Goal: Information Seeking & Learning: Learn about a topic

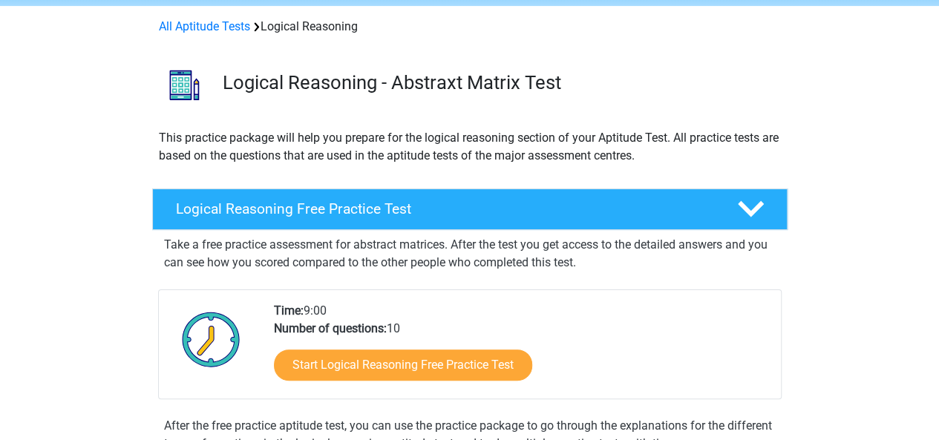
scroll to position [59, 0]
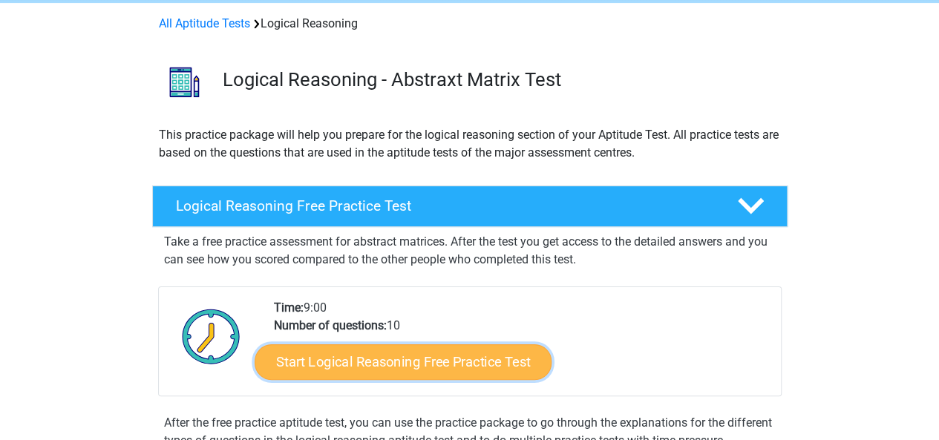
click at [345, 359] on link "Start Logical Reasoning Free Practice Test" at bounding box center [403, 362] width 297 height 36
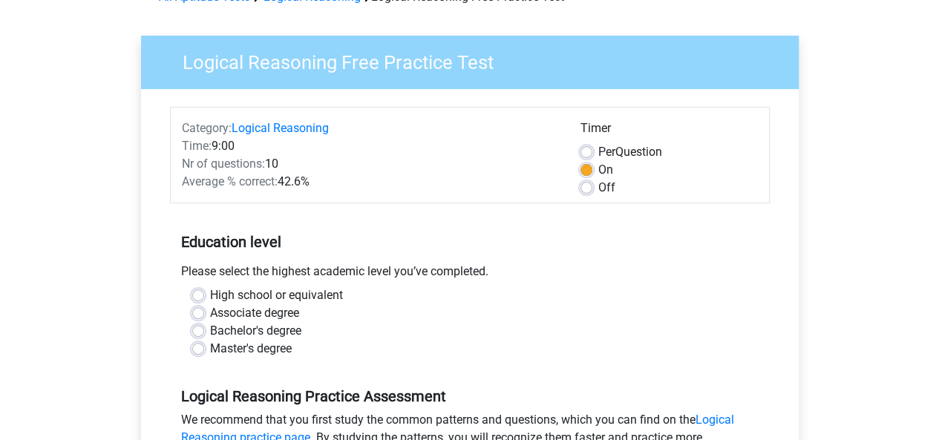
scroll to position [89, 0]
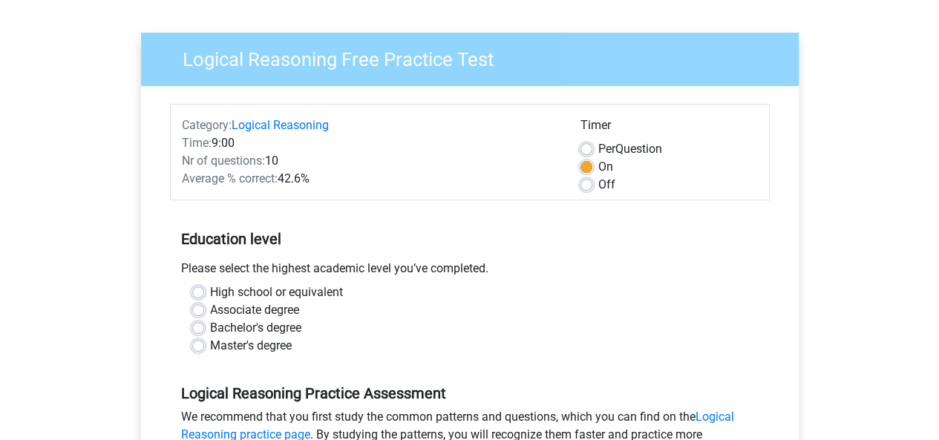
click at [205, 332] on div "Bachelor's degree" at bounding box center [469, 328] width 555 height 18
click at [210, 331] on label "Bachelor's degree" at bounding box center [255, 328] width 91 height 18
click at [199, 331] on input "Bachelor's degree" at bounding box center [198, 326] width 12 height 15
radio input "true"
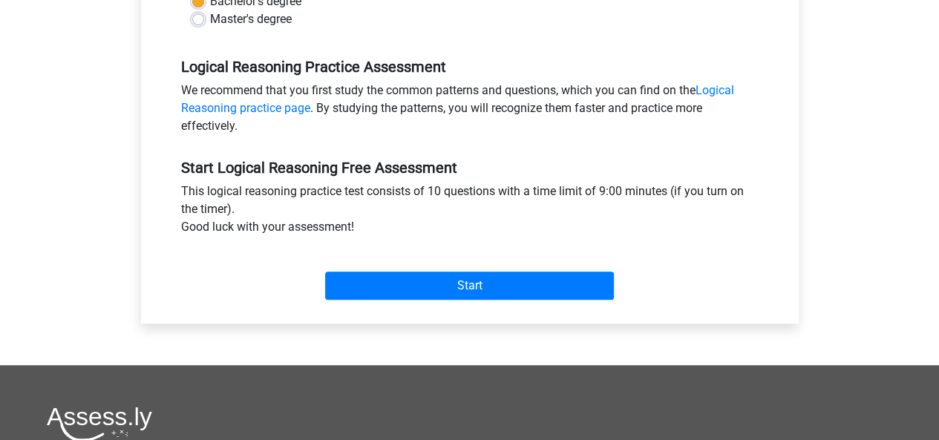
scroll to position [445, 0]
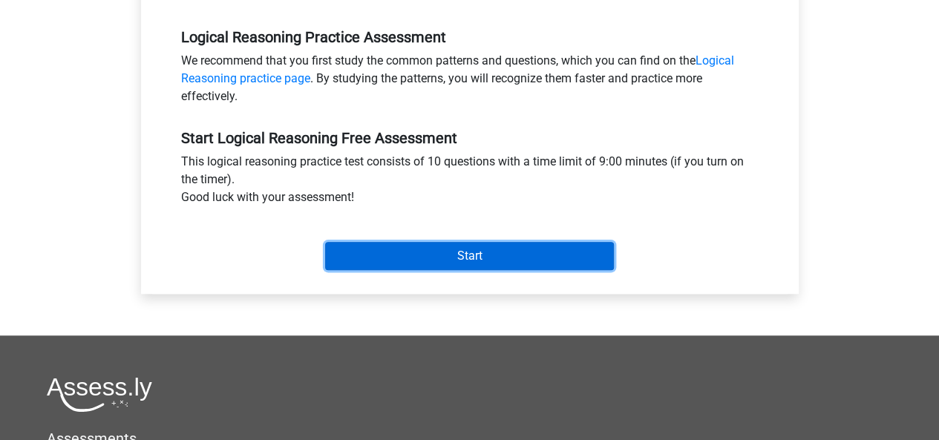
click at [386, 258] on input "Start" at bounding box center [469, 256] width 289 height 28
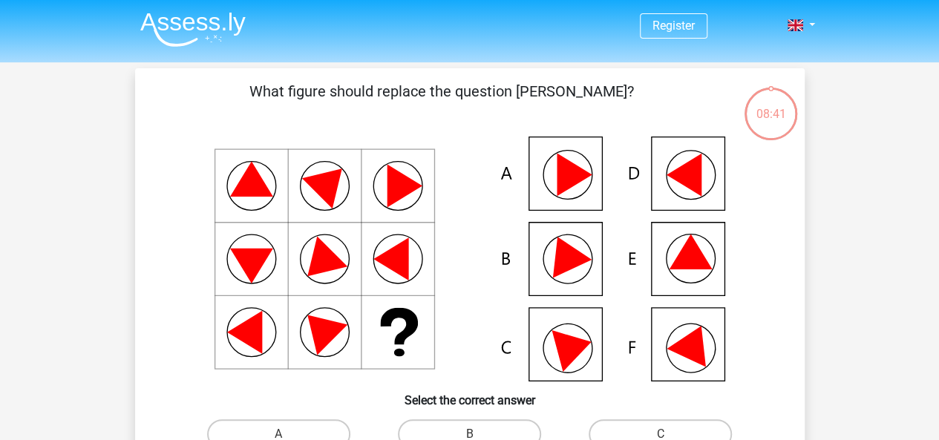
click at [689, 274] on icon at bounding box center [470, 259] width 598 height 245
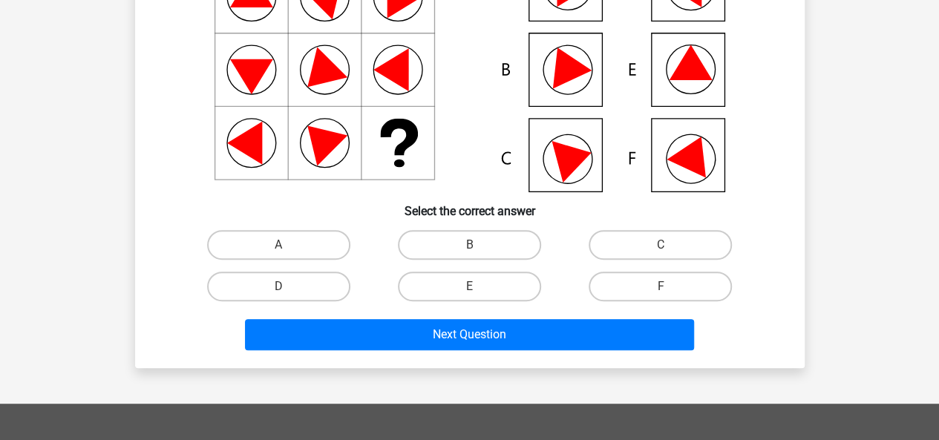
scroll to position [237, 0]
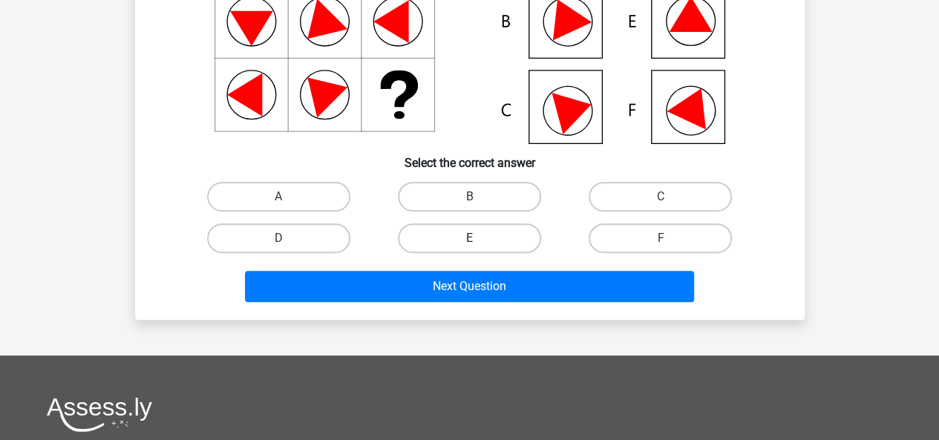
click at [520, 228] on label "E" at bounding box center [469, 238] width 143 height 30
click at [479, 238] on input "E" at bounding box center [474, 243] width 10 height 10
radio input "true"
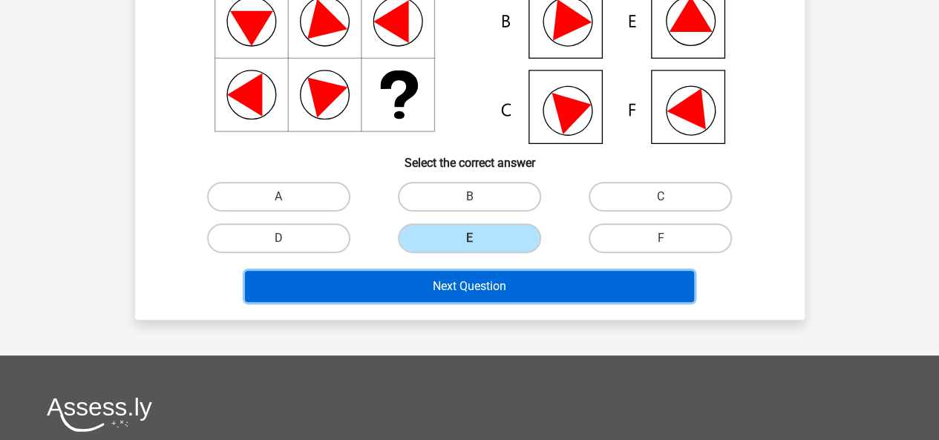
click at [483, 290] on button "Next Question" at bounding box center [469, 286] width 449 height 31
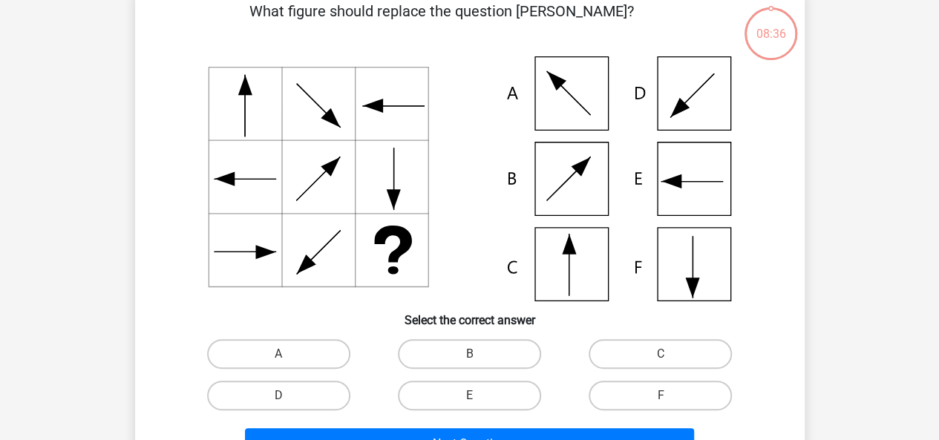
scroll to position [68, 0]
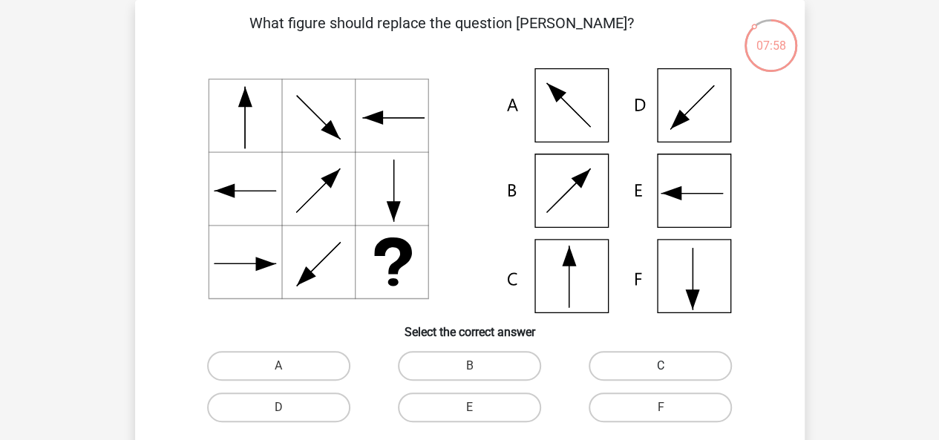
click at [640, 369] on label "C" at bounding box center [660, 366] width 143 height 30
click at [661, 369] on input "C" at bounding box center [666, 371] width 10 height 10
radio input "true"
click at [278, 407] on input "D" at bounding box center [283, 412] width 10 height 10
radio input "true"
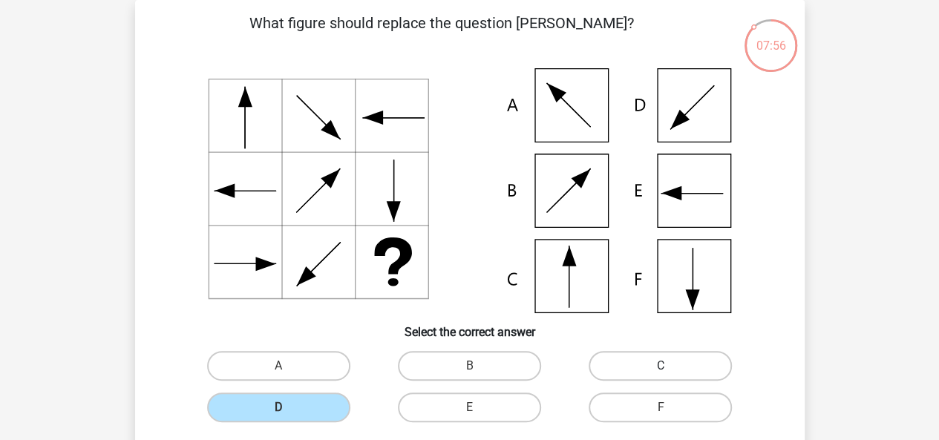
click at [661, 366] on input "C" at bounding box center [666, 371] width 10 height 10
radio input "true"
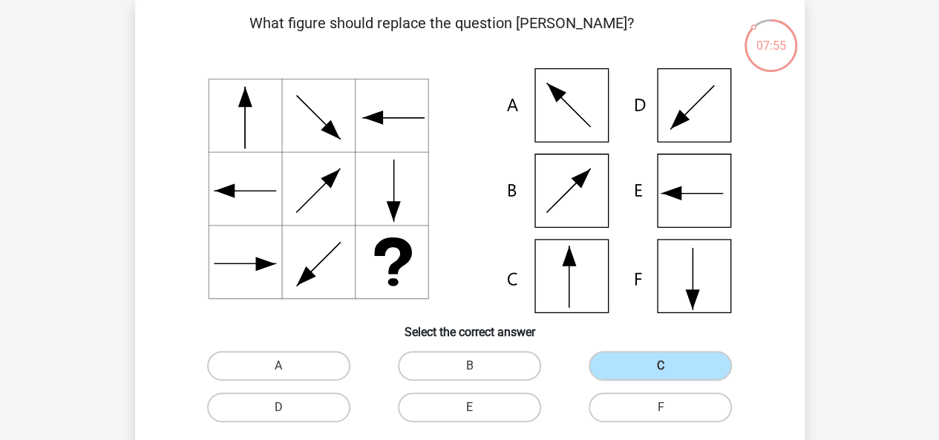
click at [854, 313] on div "Register Nederlands English" at bounding box center [469, 424] width 939 height 985
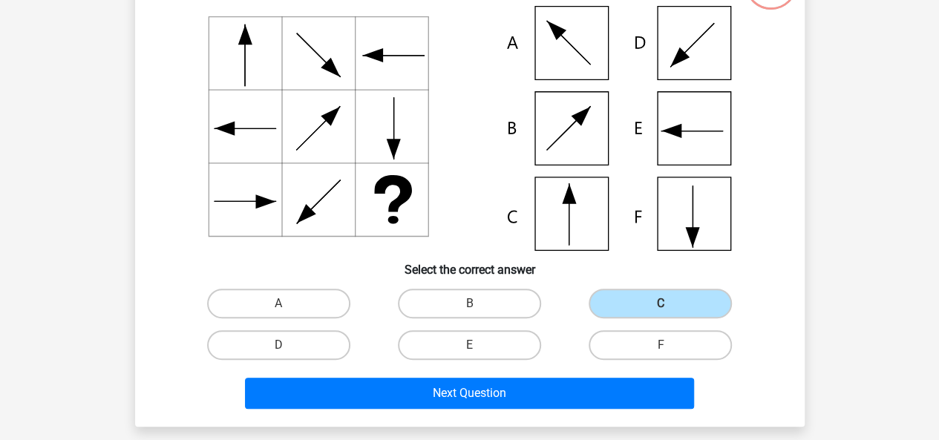
scroll to position [157, 0]
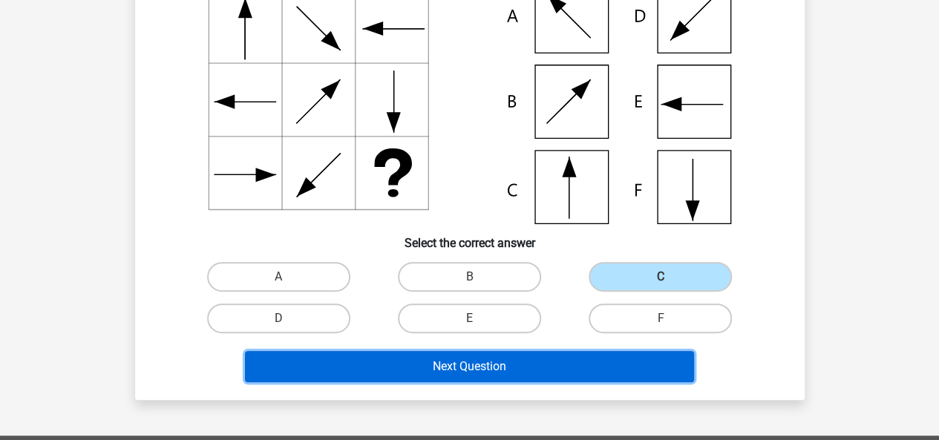
click at [666, 364] on button "Next Question" at bounding box center [469, 366] width 449 height 31
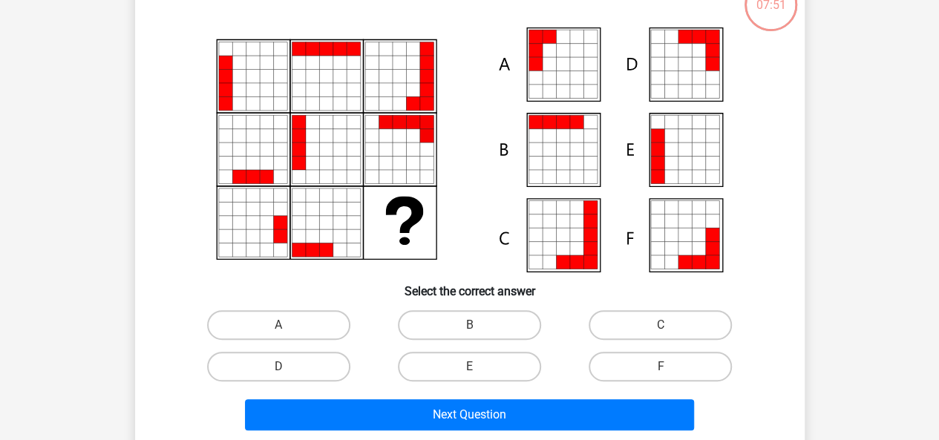
scroll to position [68, 0]
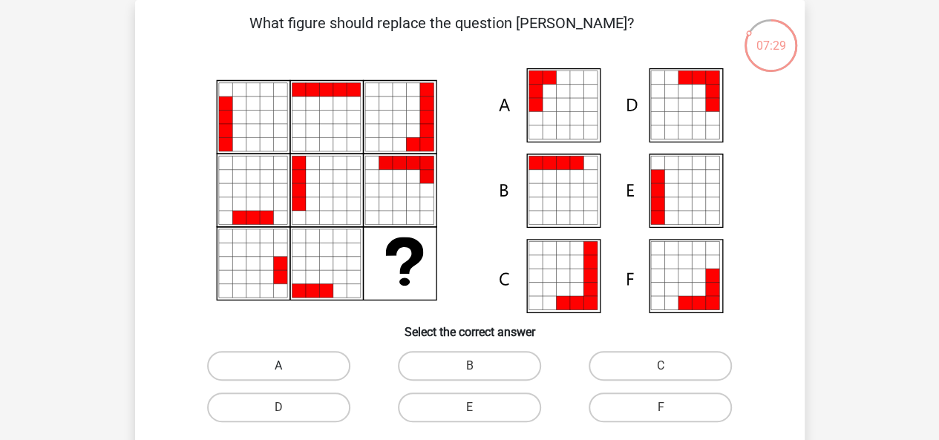
click at [316, 357] on label "A" at bounding box center [278, 366] width 143 height 30
click at [288, 366] on input "A" at bounding box center [283, 371] width 10 height 10
radio input "true"
click at [89, 382] on div "Register Nederlands English" at bounding box center [469, 424] width 939 height 985
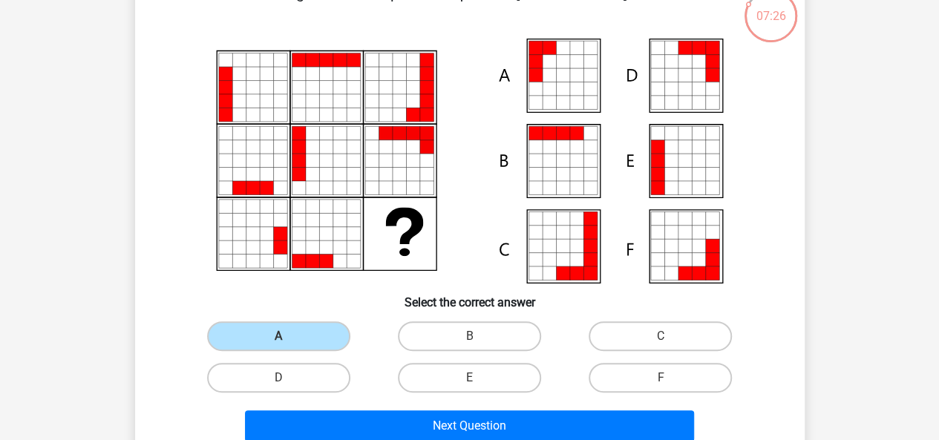
scroll to position [128, 0]
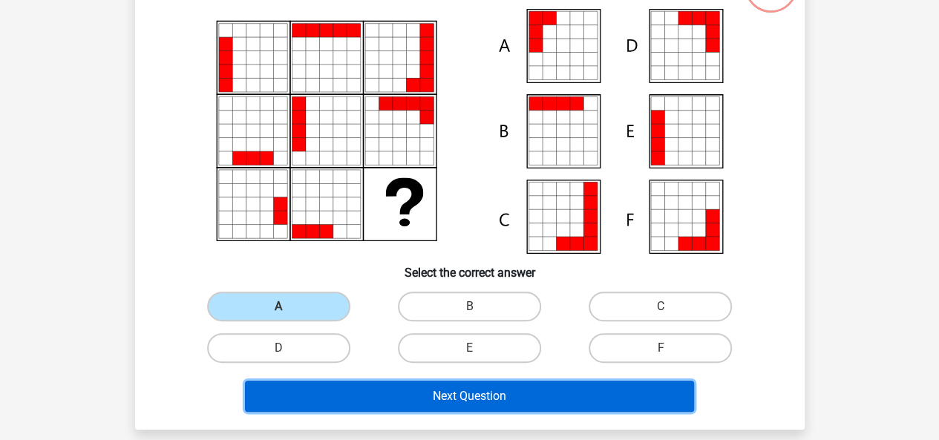
click at [319, 405] on button "Next Question" at bounding box center [469, 396] width 449 height 31
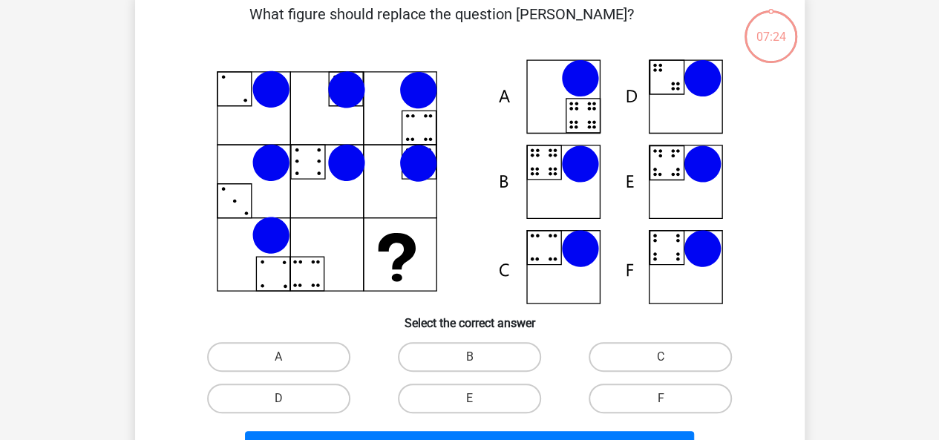
scroll to position [68, 0]
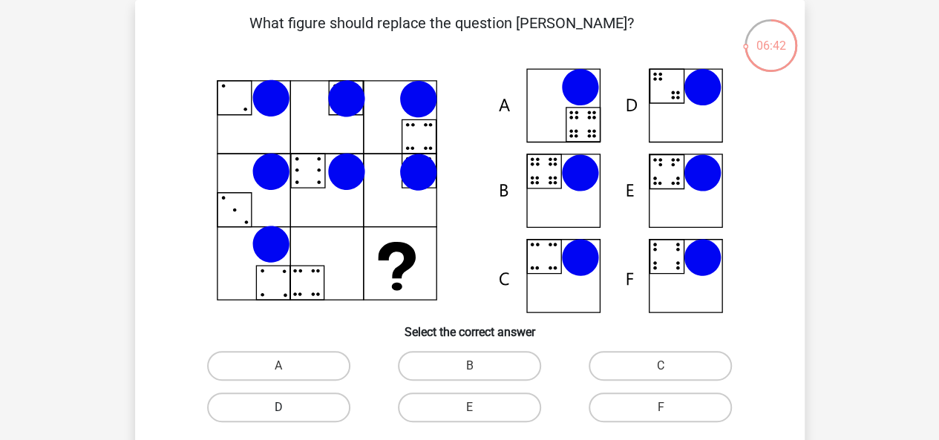
click at [296, 406] on label "D" at bounding box center [278, 408] width 143 height 30
click at [288, 407] on input "D" at bounding box center [283, 412] width 10 height 10
radio input "true"
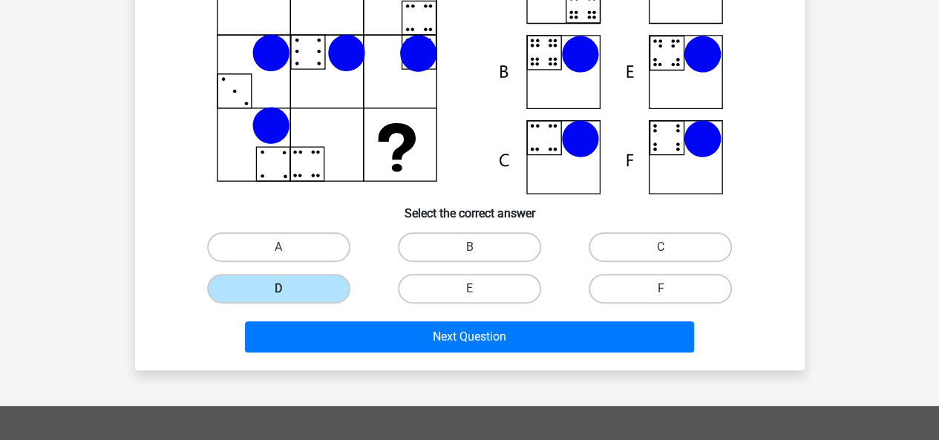
scroll to position [221, 0]
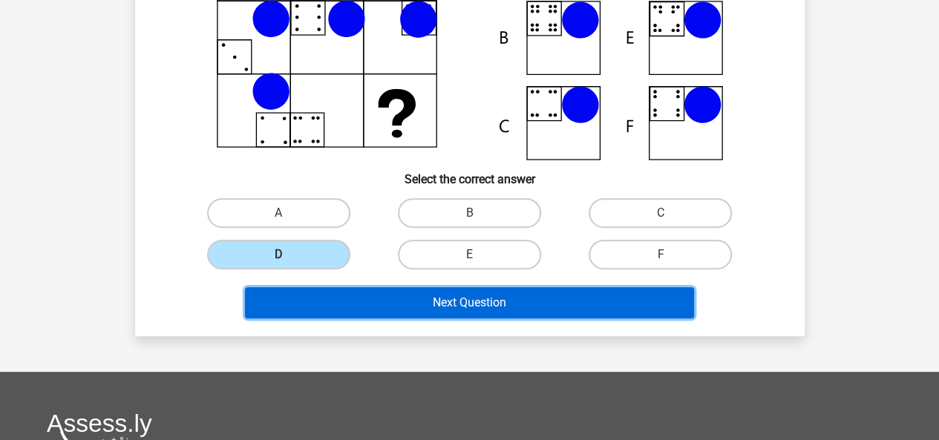
click at [621, 296] on button "Next Question" at bounding box center [469, 302] width 449 height 31
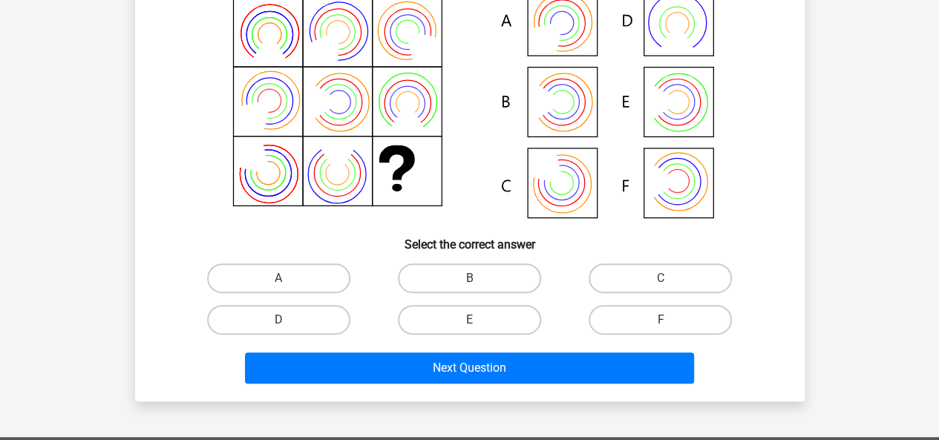
scroll to position [68, 0]
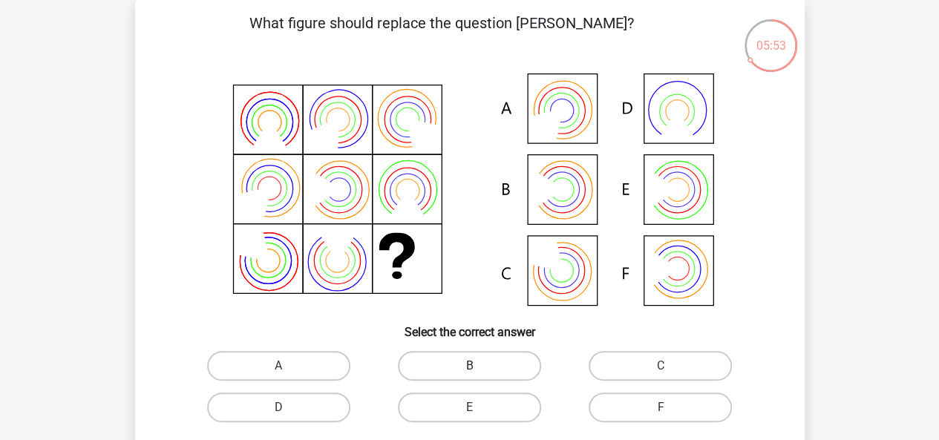
click at [479, 358] on label "B" at bounding box center [469, 366] width 143 height 30
click at [479, 366] on input "B" at bounding box center [474, 371] width 10 height 10
radio input "true"
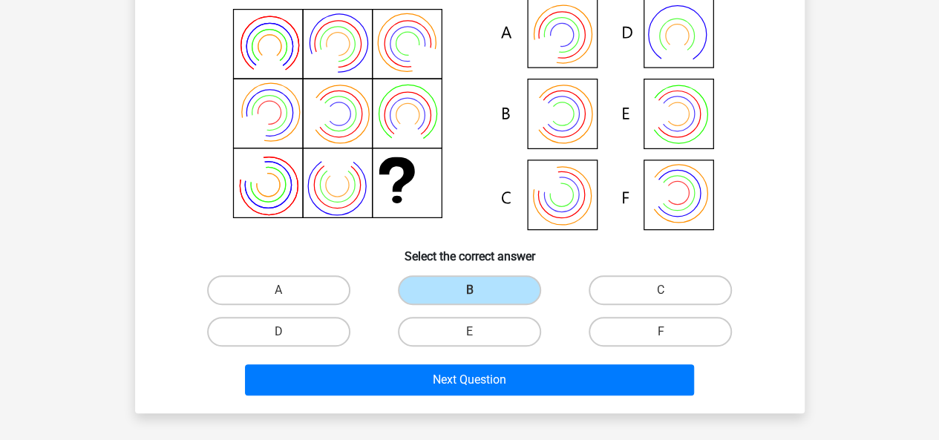
scroll to position [163, 0]
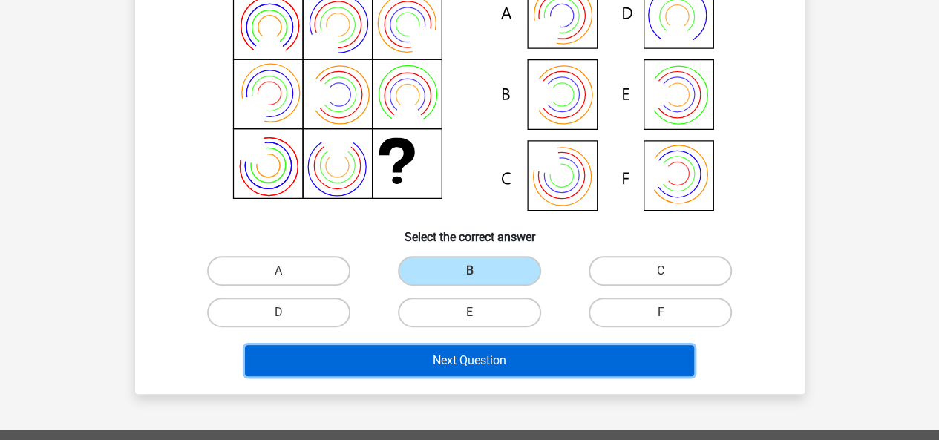
click at [568, 353] on button "Next Question" at bounding box center [469, 360] width 449 height 31
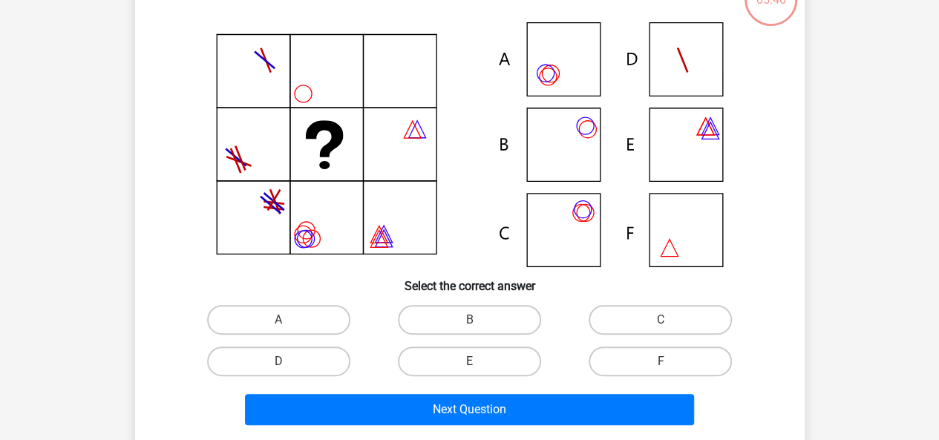
scroll to position [68, 0]
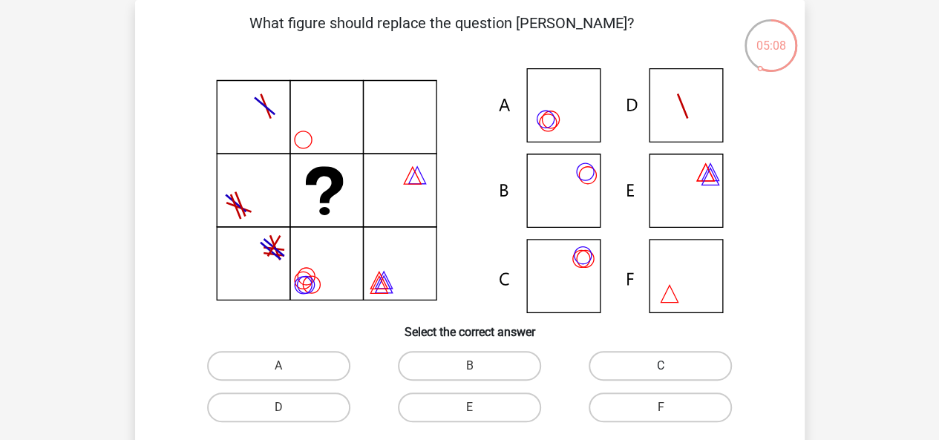
click at [612, 369] on label "C" at bounding box center [660, 366] width 143 height 30
click at [661, 369] on input "C" at bounding box center [666, 371] width 10 height 10
radio input "true"
click at [292, 361] on label "A" at bounding box center [278, 366] width 143 height 30
click at [288, 366] on input "A" at bounding box center [283, 371] width 10 height 10
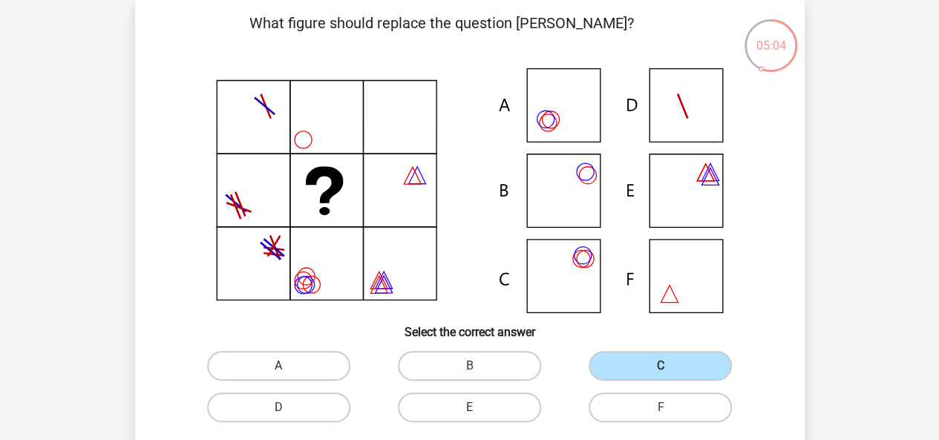
radio input "true"
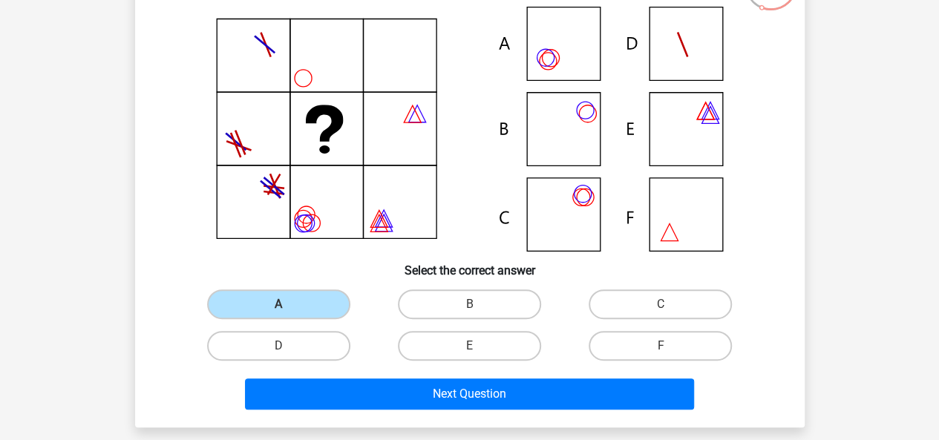
scroll to position [131, 0]
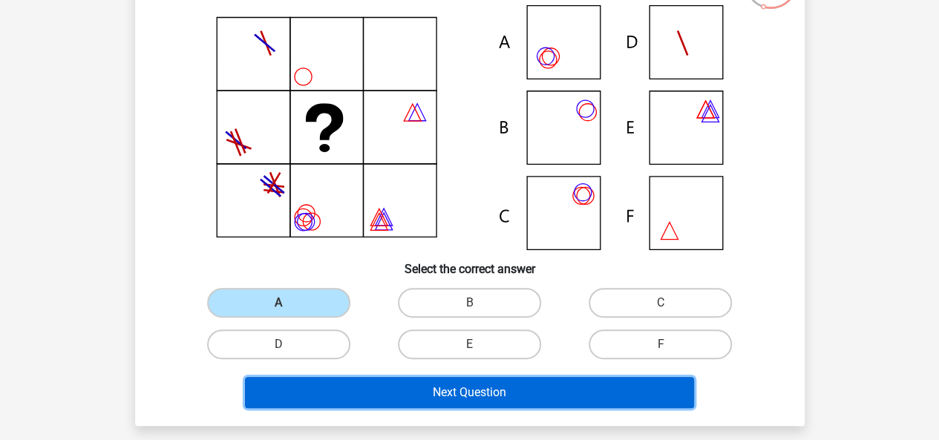
click at [568, 403] on button "Next Question" at bounding box center [469, 392] width 449 height 31
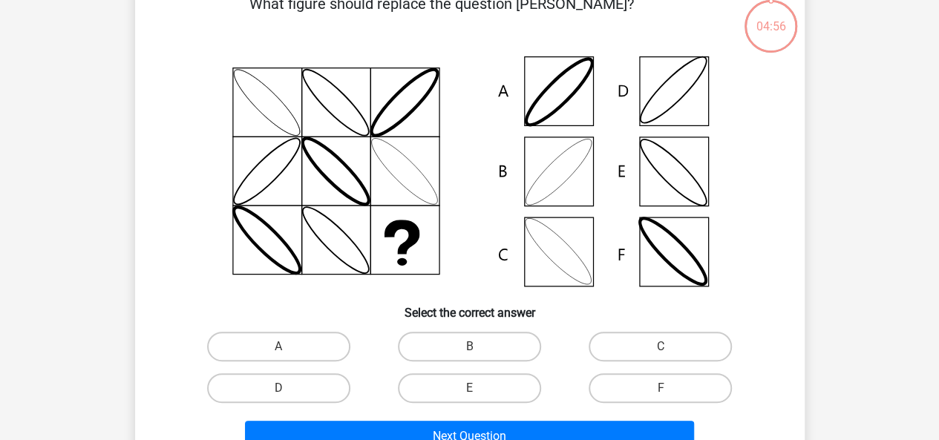
scroll to position [68, 0]
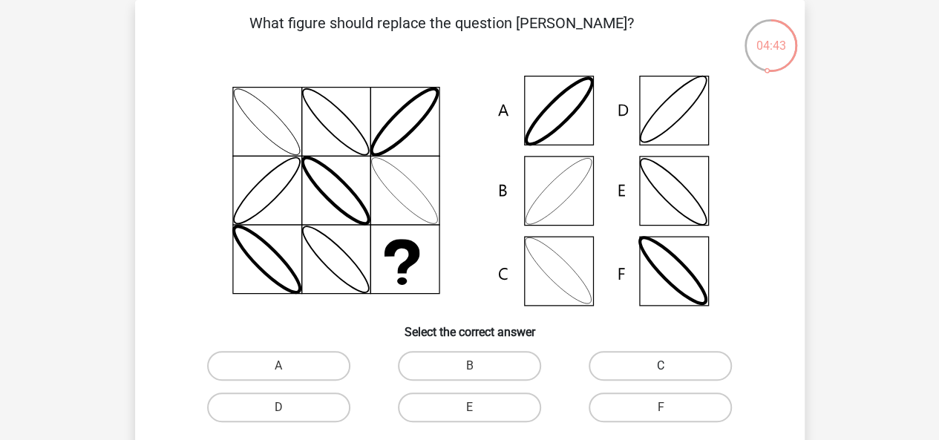
click at [617, 378] on label "C" at bounding box center [660, 366] width 143 height 30
click at [661, 376] on input "C" at bounding box center [666, 371] width 10 height 10
radio input "true"
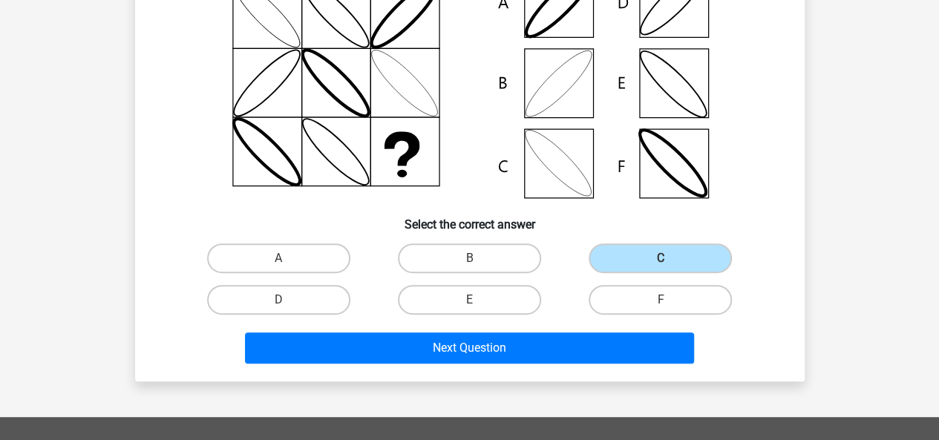
scroll to position [200, 0]
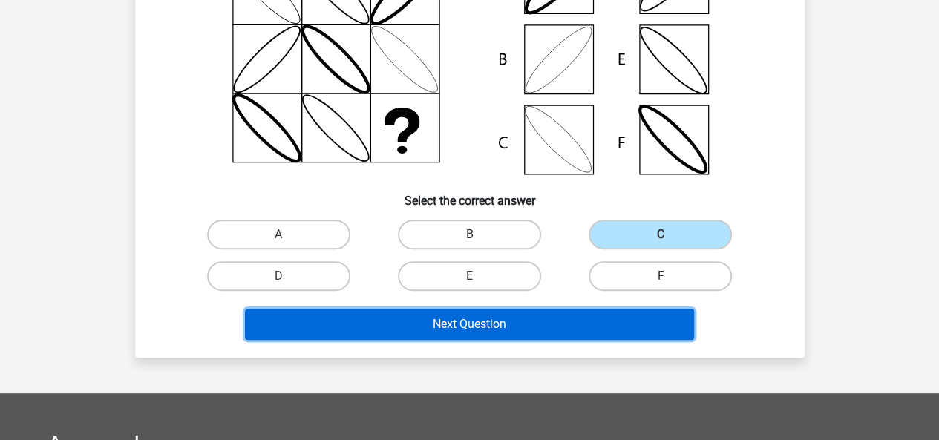
click at [602, 327] on button "Next Question" at bounding box center [469, 324] width 449 height 31
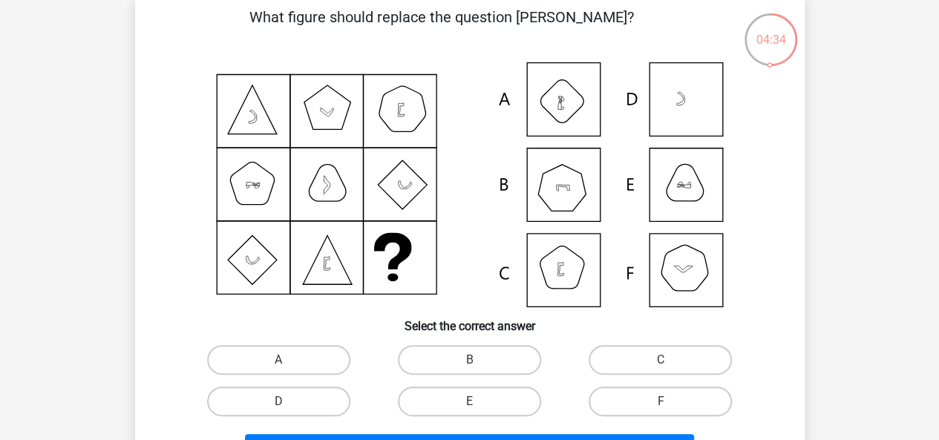
scroll to position [71, 0]
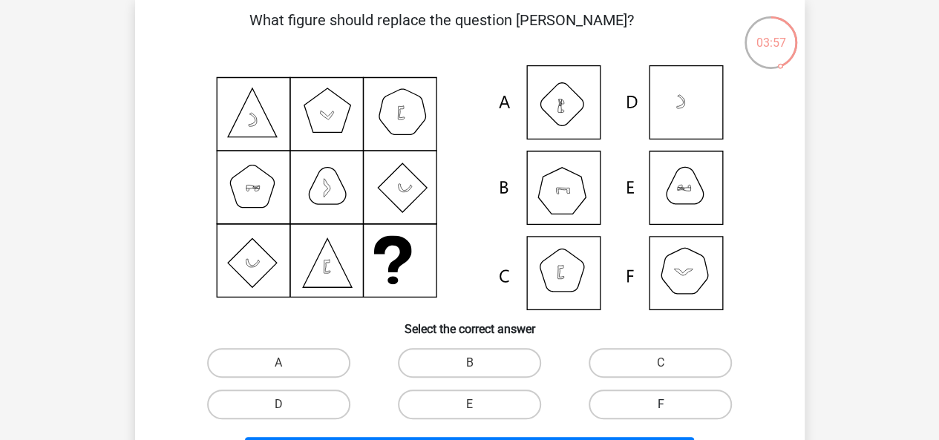
click at [637, 394] on label "F" at bounding box center [660, 405] width 143 height 30
click at [661, 404] on input "F" at bounding box center [666, 409] width 10 height 10
radio input "true"
click at [637, 394] on label "F" at bounding box center [660, 405] width 143 height 30
click at [661, 404] on input "F" at bounding box center [666, 409] width 10 height 10
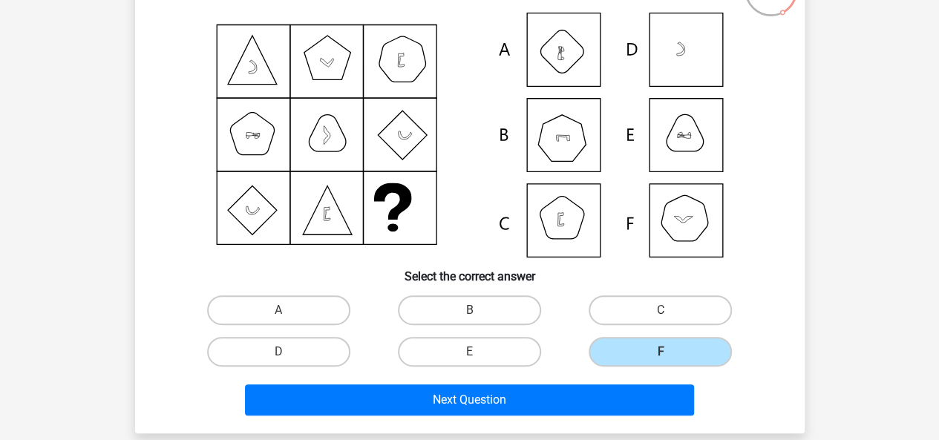
scroll to position [131, 0]
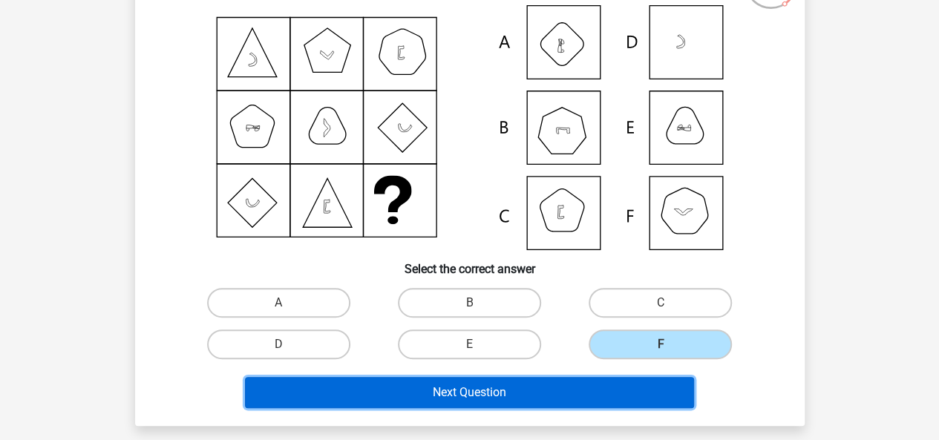
click at [520, 388] on button "Next Question" at bounding box center [469, 392] width 449 height 31
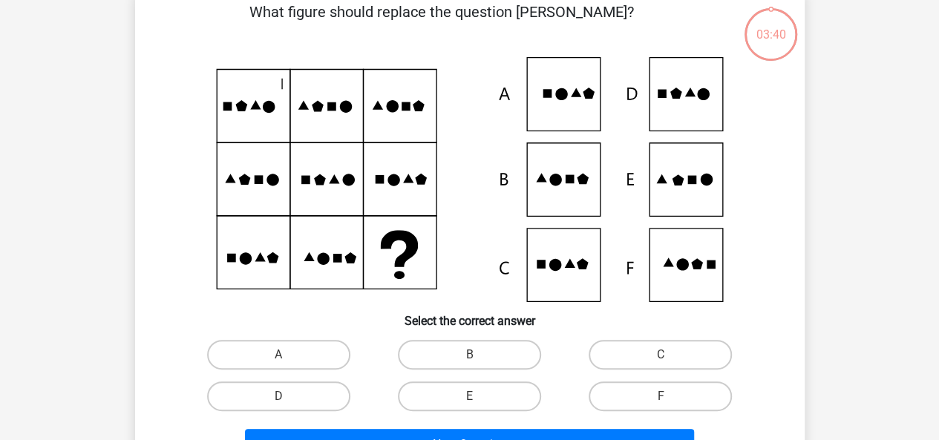
scroll to position [68, 0]
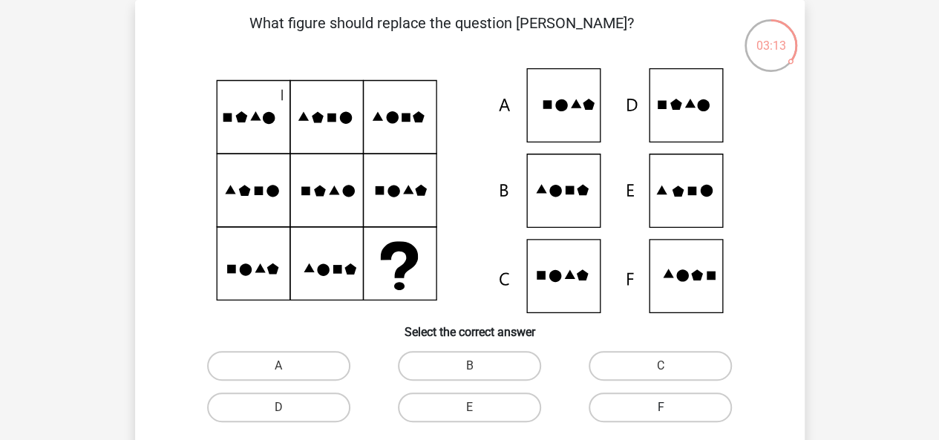
click at [651, 400] on label "F" at bounding box center [660, 408] width 143 height 30
click at [661, 407] on input "F" at bounding box center [666, 412] width 10 height 10
radio input "true"
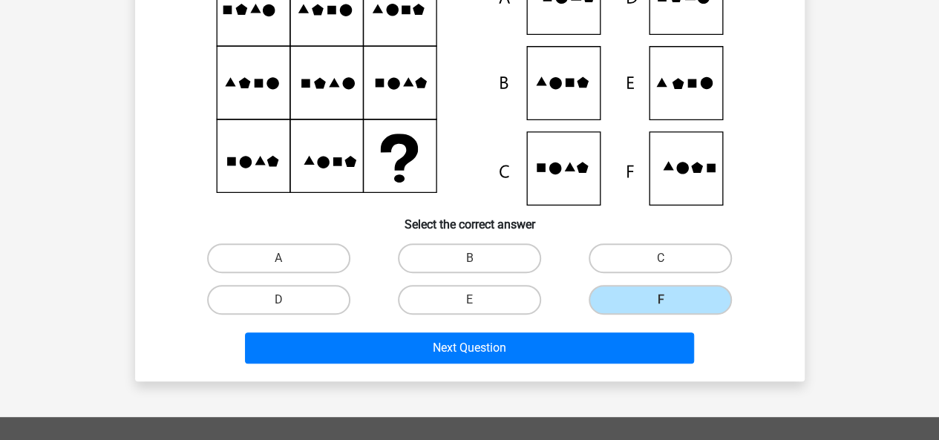
scroll to position [180, 0]
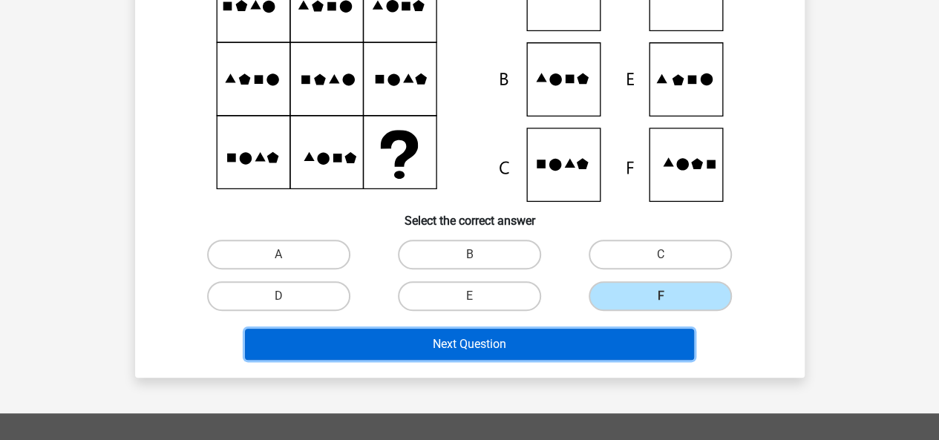
click at [607, 338] on button "Next Question" at bounding box center [469, 344] width 449 height 31
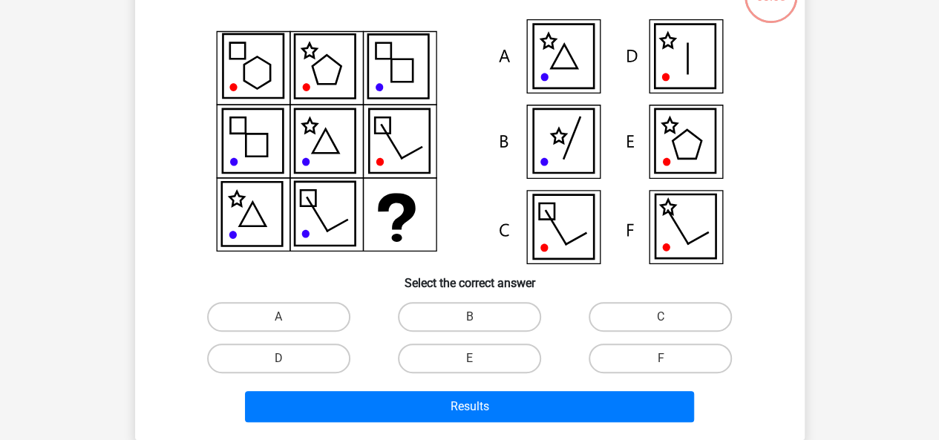
scroll to position [68, 0]
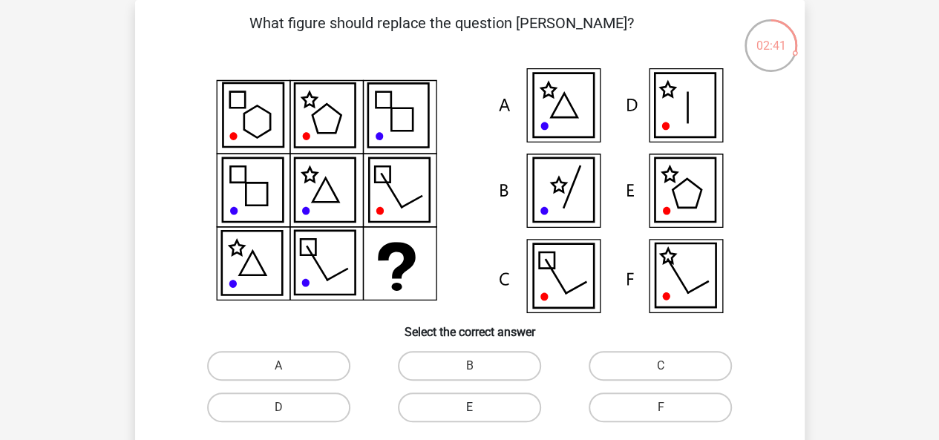
click at [445, 399] on label "E" at bounding box center [469, 408] width 143 height 30
click at [469, 407] on input "E" at bounding box center [474, 412] width 10 height 10
radio input "true"
click at [611, 363] on label "C" at bounding box center [660, 366] width 143 height 30
click at [661, 366] on input "C" at bounding box center [666, 371] width 10 height 10
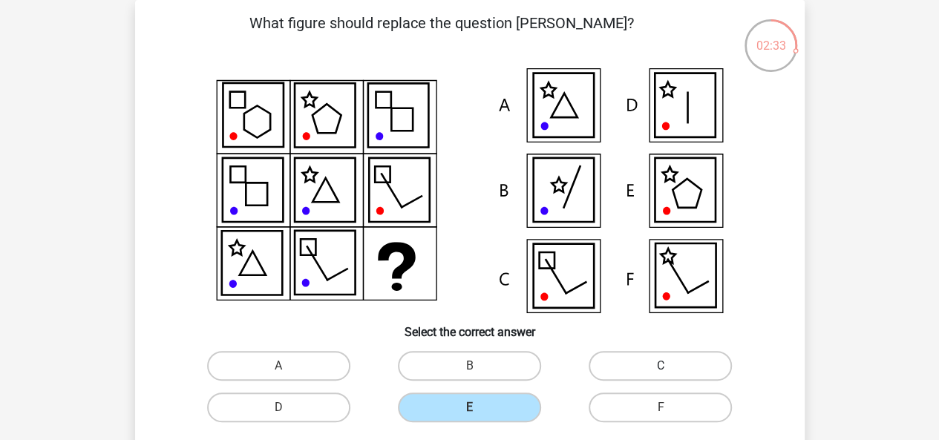
radio input "true"
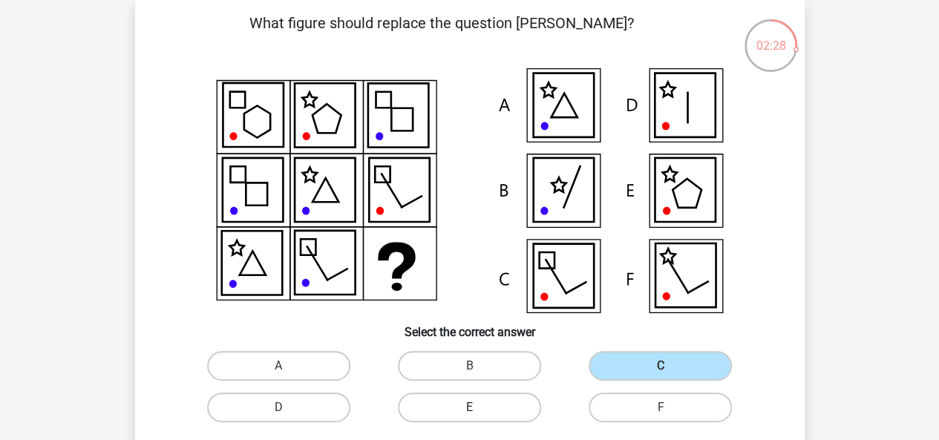
click at [462, 403] on label "E" at bounding box center [469, 408] width 143 height 30
click at [469, 407] on input "E" at bounding box center [474, 412] width 10 height 10
radio input "true"
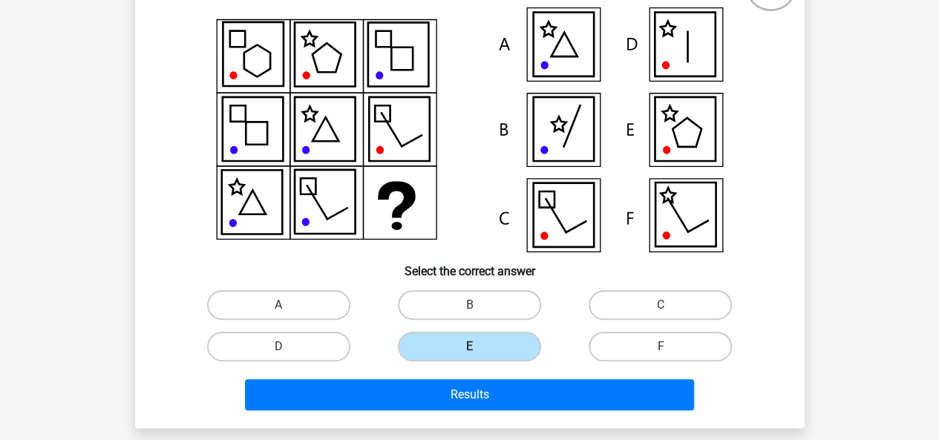
scroll to position [130, 0]
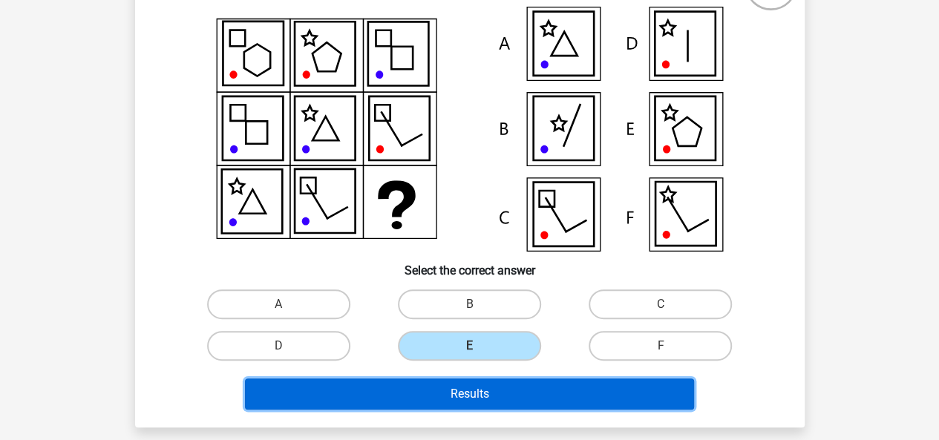
click at [572, 388] on button "Results" at bounding box center [469, 394] width 449 height 31
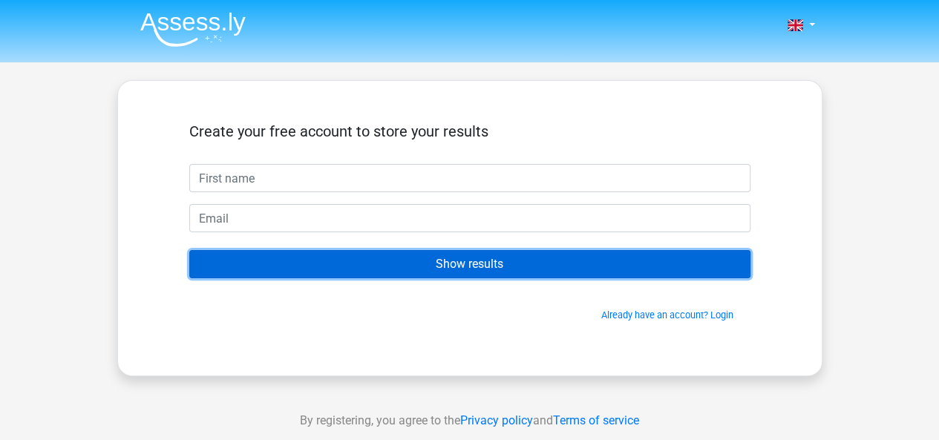
click at [528, 263] on input "Show results" at bounding box center [469, 264] width 561 height 28
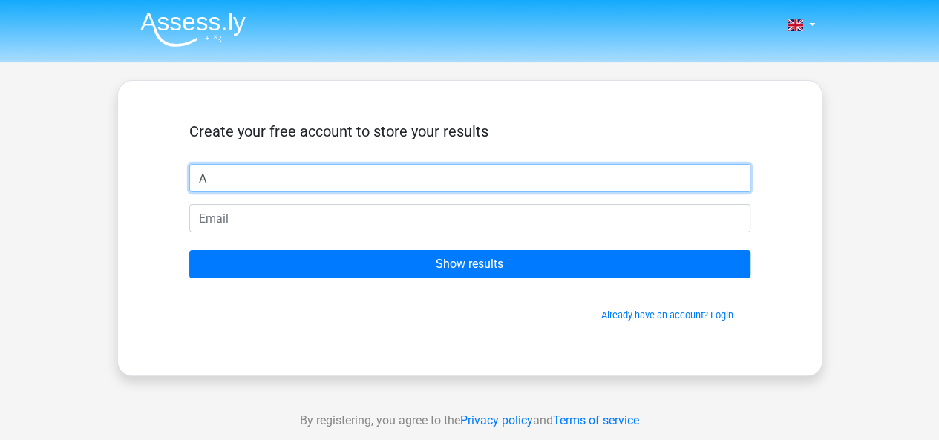
type input "Alexa"
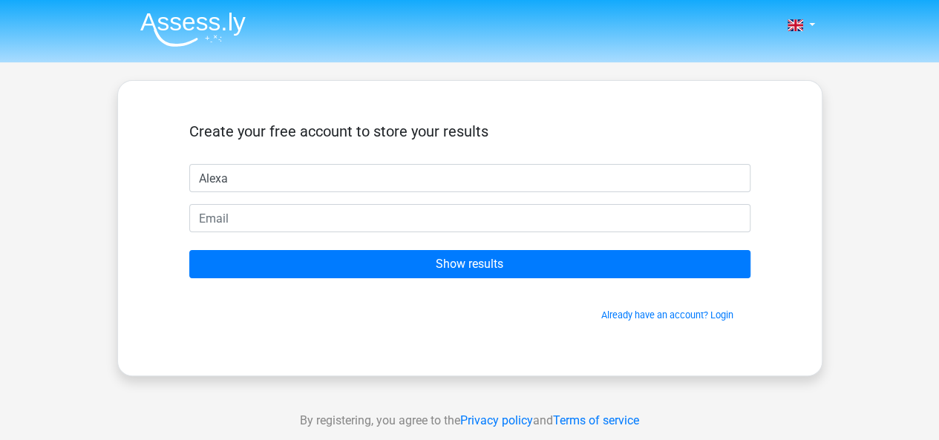
click at [380, 281] on form "Create your free account to store your results Alexa Show results Already have …" at bounding box center [469, 222] width 561 height 200
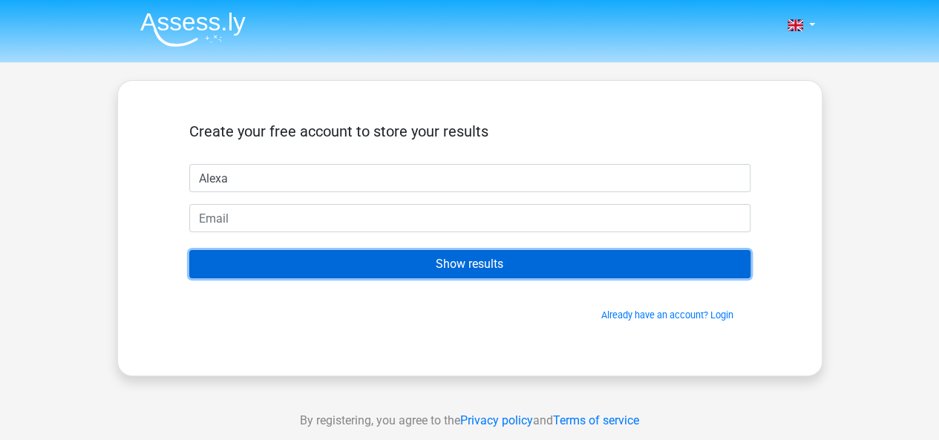
click at [381, 274] on input "Show results" at bounding box center [469, 264] width 561 height 28
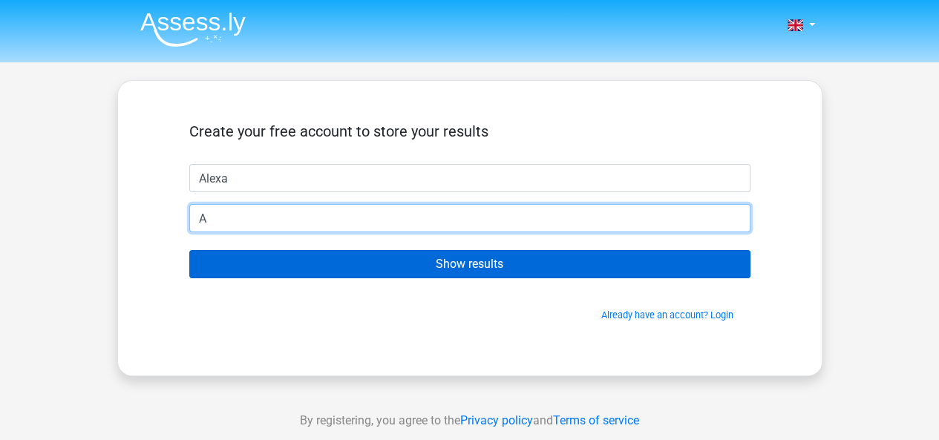
type input "alexa.shutte@icloud.com"
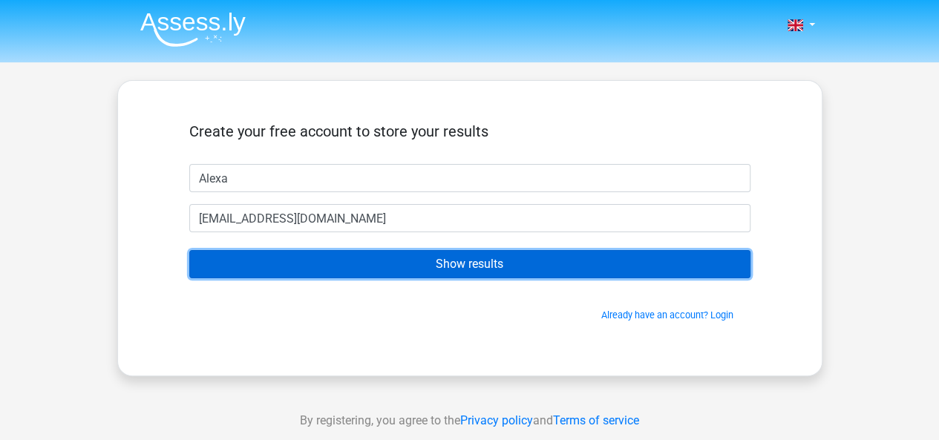
click at [385, 265] on input "Show results" at bounding box center [469, 264] width 561 height 28
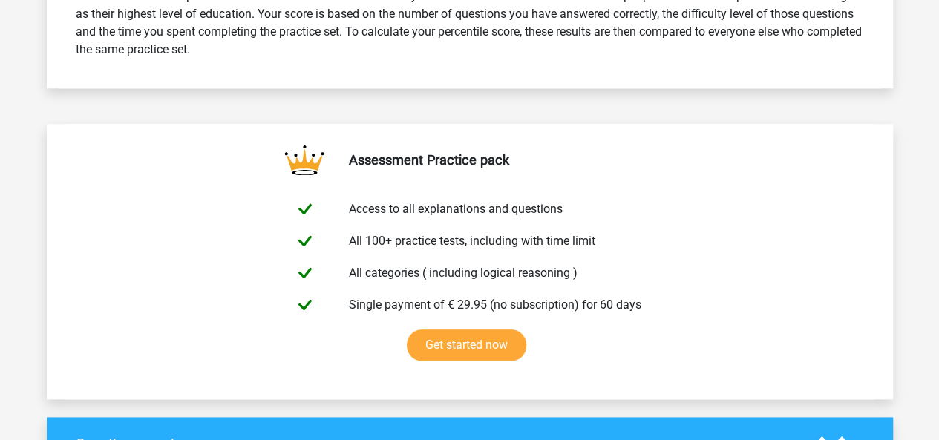
scroll to position [712, 0]
